Goal: Task Accomplishment & Management: Complete application form

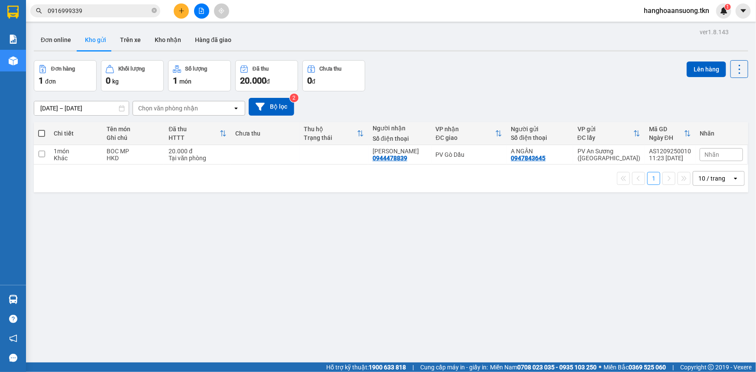
click at [182, 12] on icon "plus" at bounding box center [181, 11] width 6 height 6
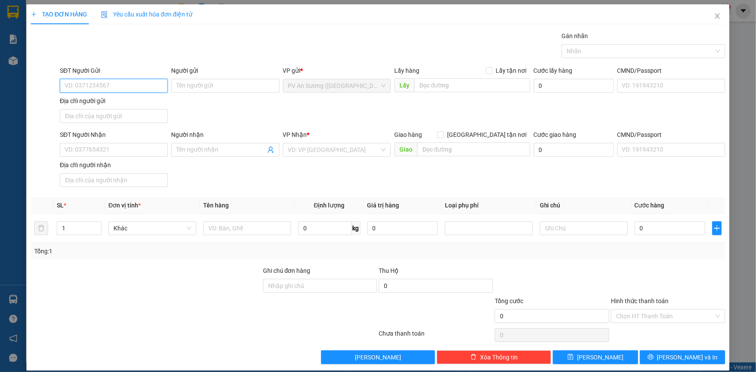
click at [135, 86] on input "SĐT Người Gửi" at bounding box center [114, 86] width 108 height 14
type input "0358838578"
click at [220, 81] on input "Người gửi" at bounding box center [225, 86] width 108 height 14
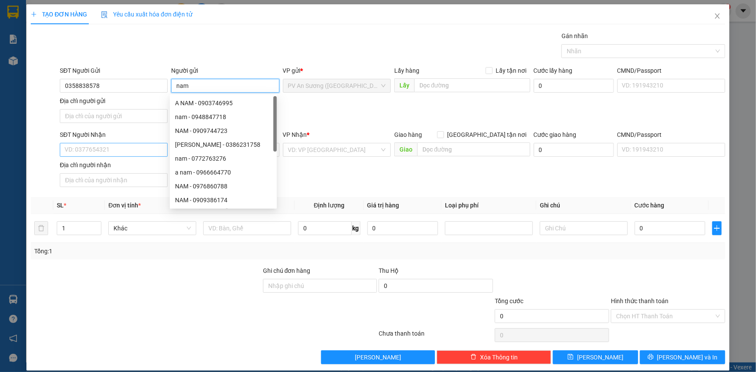
type input "nam"
click at [97, 149] on input "SĐT Người Nhận" at bounding box center [114, 150] width 108 height 14
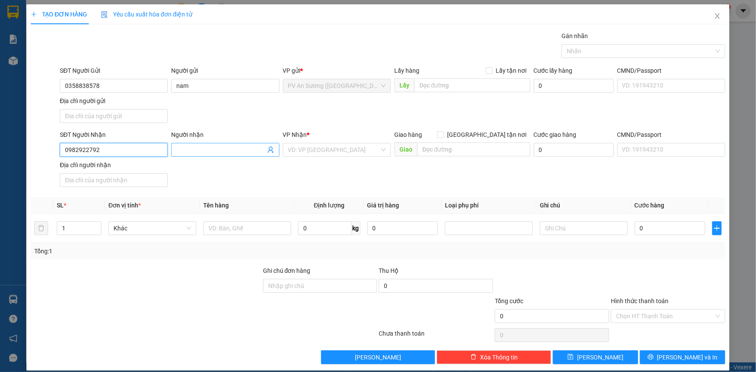
type input "0982922792"
click at [245, 154] on input "Người nhận" at bounding box center [220, 150] width 89 height 10
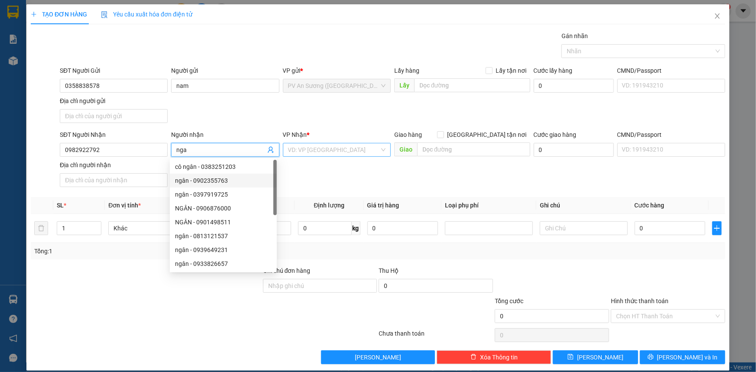
type input "nga"
click at [295, 152] on input "search" at bounding box center [333, 149] width 91 height 13
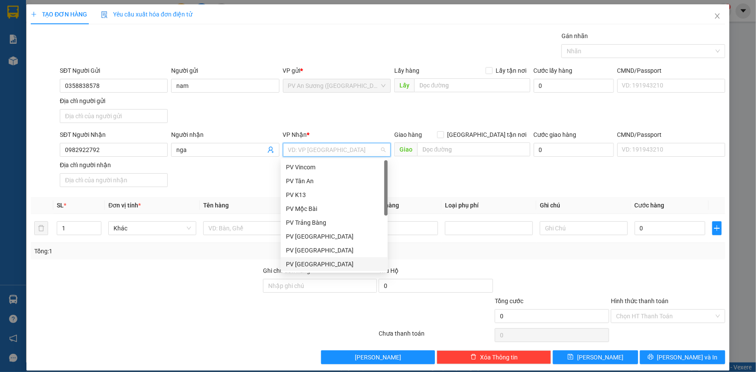
click at [317, 263] on div "PV [GEOGRAPHIC_DATA]" at bounding box center [334, 264] width 97 height 10
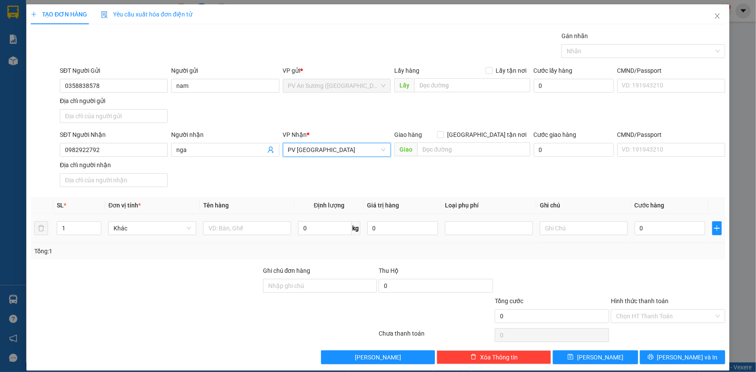
click at [200, 230] on td at bounding box center [247, 228] width 95 height 29
click at [254, 234] on input "text" at bounding box center [247, 228] width 88 height 14
type input "giấy tờ"
click at [648, 227] on input "0" at bounding box center [669, 228] width 71 height 14
type input "2"
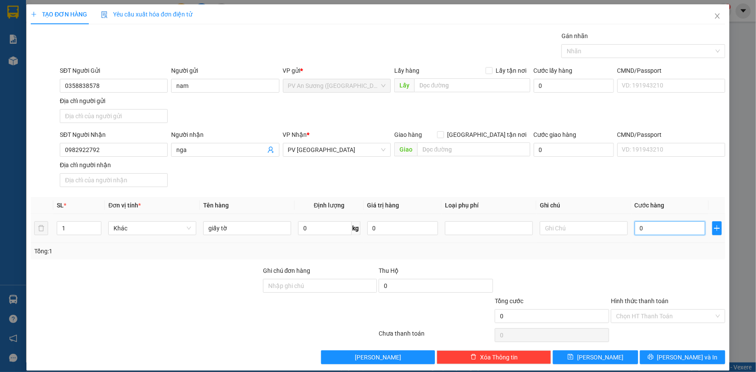
type input "2"
type input "20"
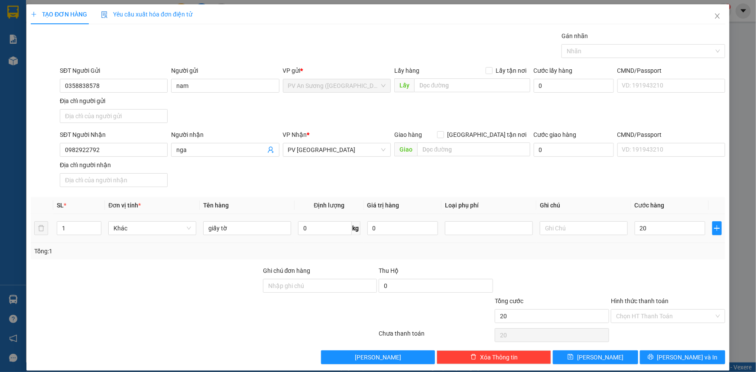
type input "20.000"
click at [646, 287] on div at bounding box center [668, 281] width 116 height 30
click at [643, 316] on input "Hình thức thanh toán" at bounding box center [665, 316] width 98 height 13
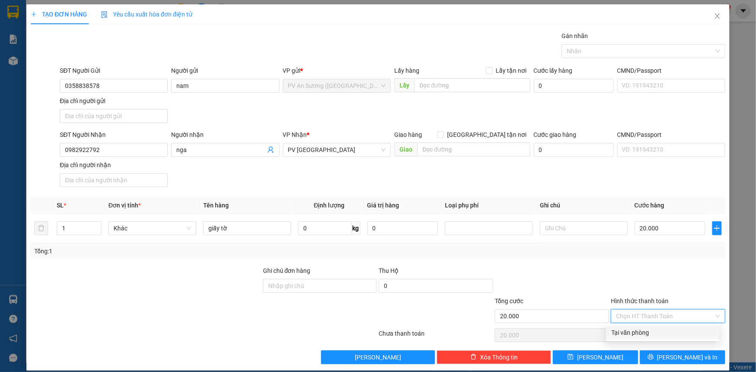
click at [636, 332] on div "Tại văn phòng" at bounding box center [662, 333] width 103 height 10
type input "0"
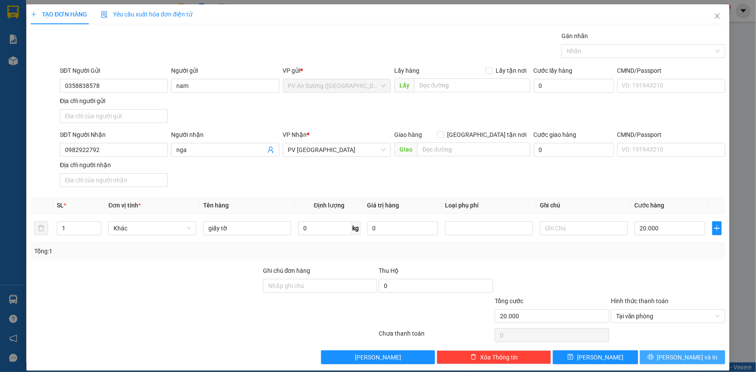
click at [654, 359] on button "[PERSON_NAME] và In" at bounding box center [682, 357] width 85 height 14
